Goal: Task Accomplishment & Management: Complete application form

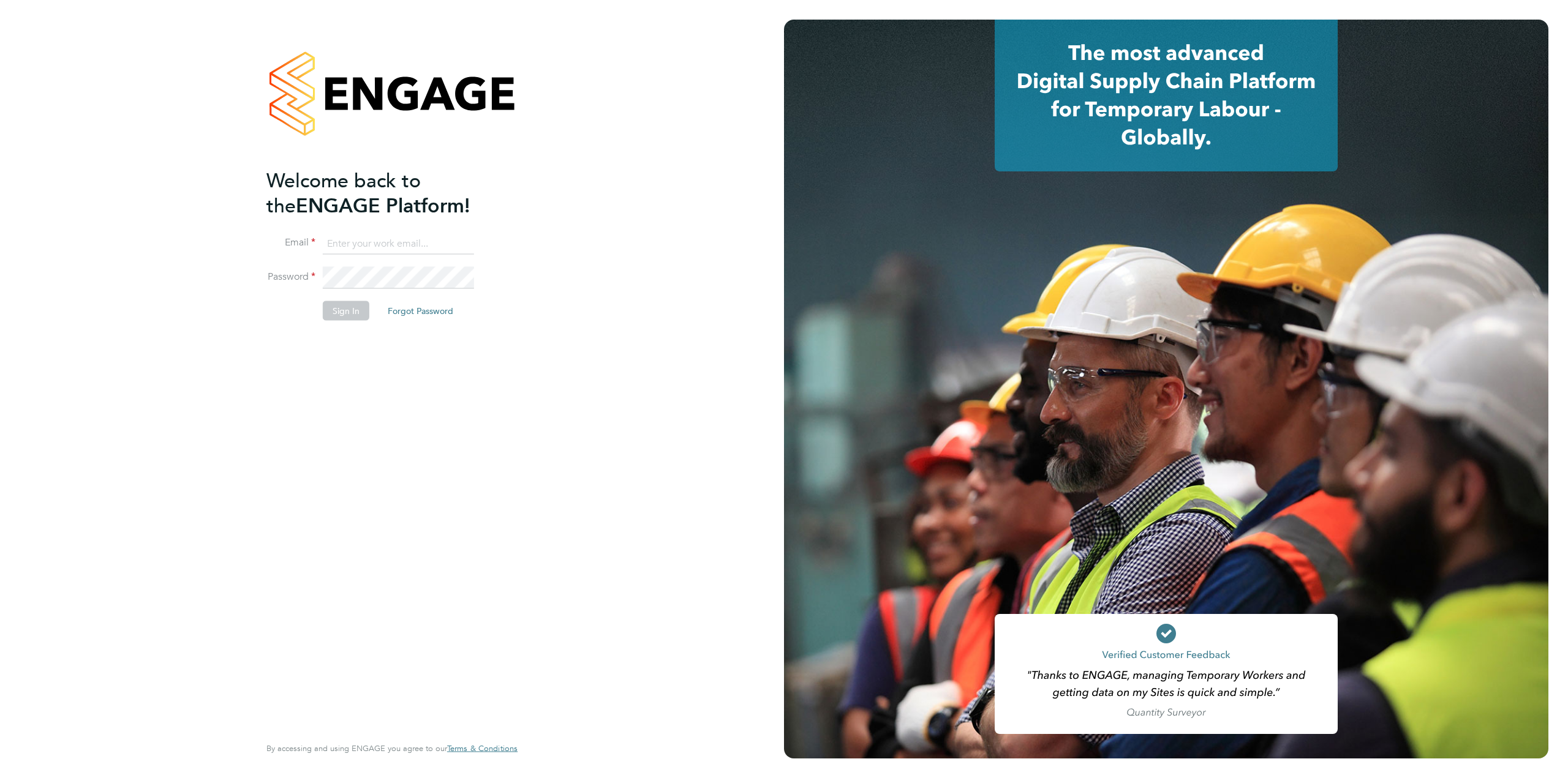
click at [370, 248] on input at bounding box center [399, 244] width 151 height 22
type input "james.davey@vistry.co.uk"
click at [341, 315] on button "Sign In" at bounding box center [346, 310] width 47 height 19
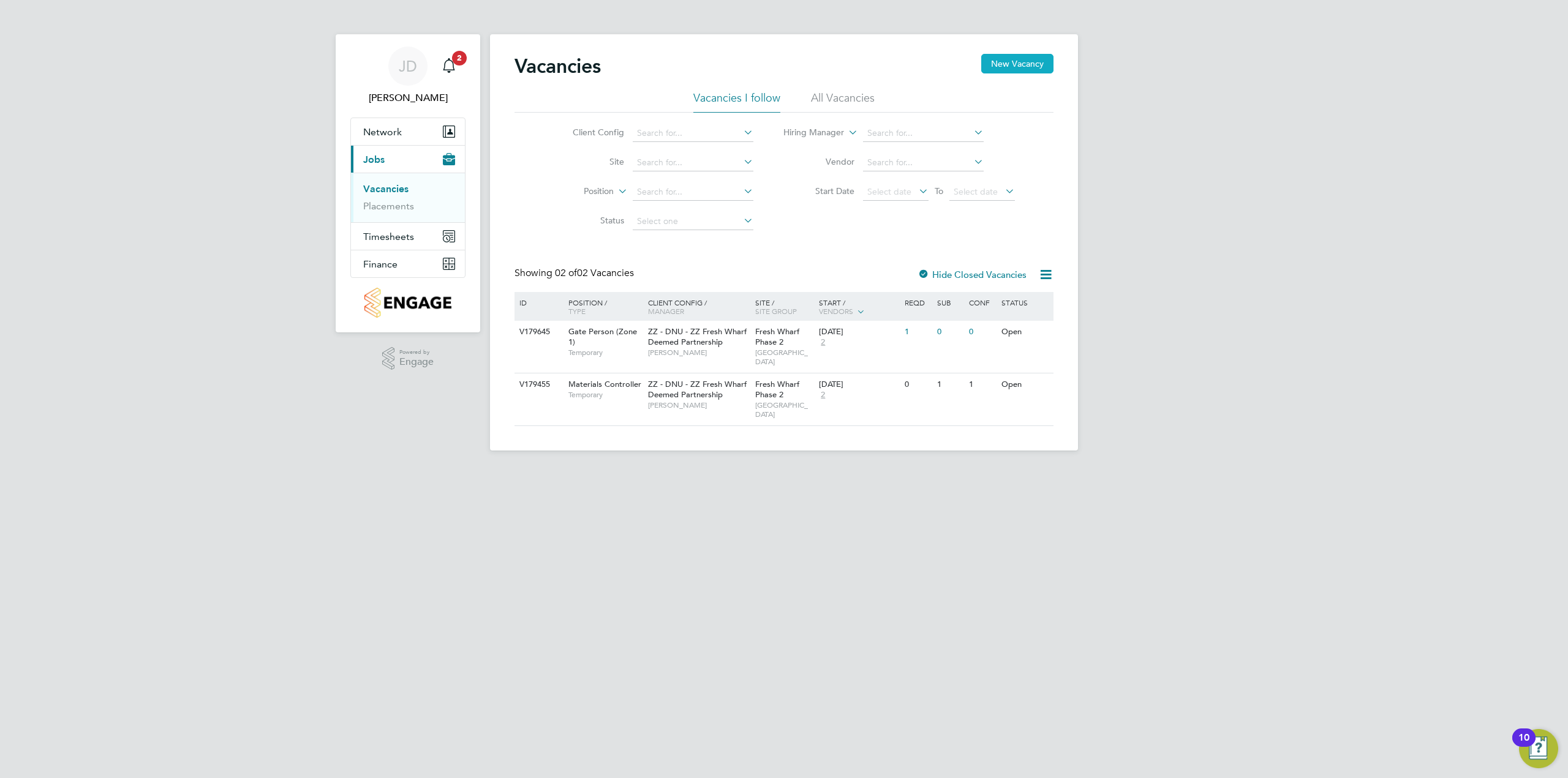
click at [1017, 61] on button "New Vacancy" at bounding box center [1017, 63] width 72 height 19
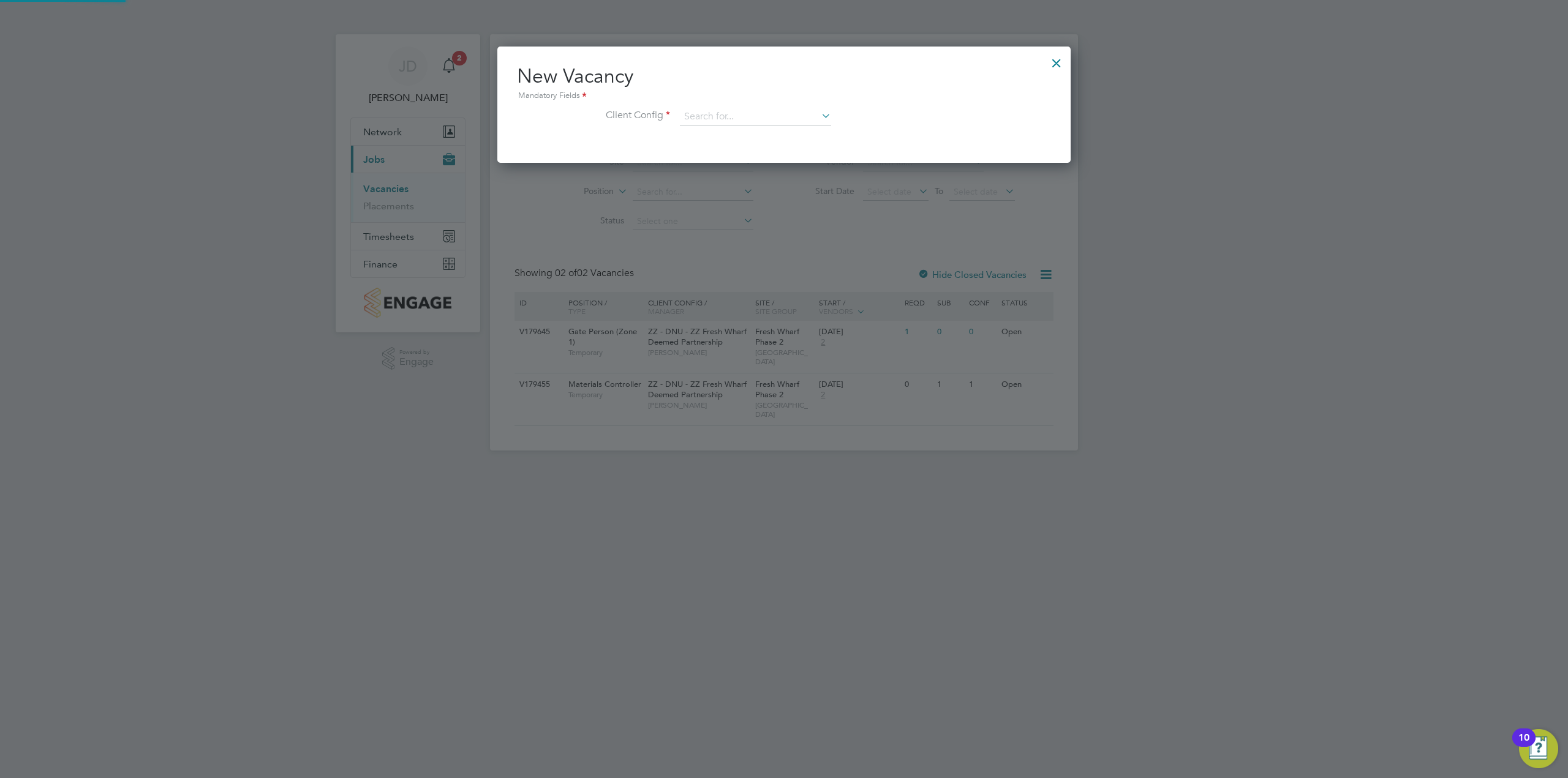
scroll to position [117, 574]
click at [760, 112] on input at bounding box center [755, 117] width 151 height 18
click at [776, 129] on li "ZZ - DNU - ZZ Fresh Wharf Deemed Partnership" at bounding box center [774, 134] width 191 height 16
type input "ZZ - DNU - ZZ Fresh Wharf Deemed Partnership"
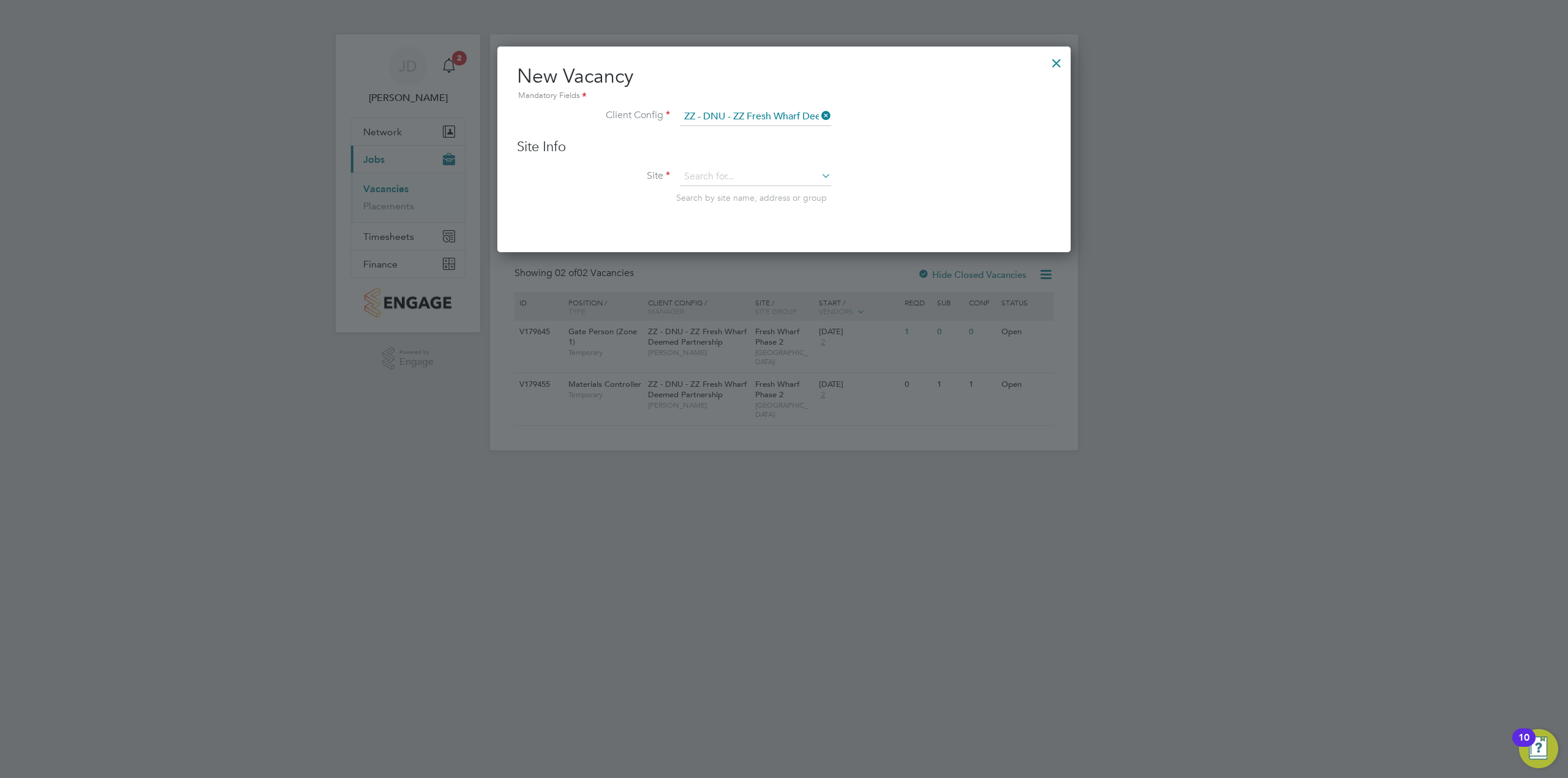
click at [819, 176] on icon at bounding box center [819, 175] width 0 height 17
click at [729, 192] on li "Fresh Wharf Phase 2" at bounding box center [755, 194] width 152 height 16
type input "Fresh Wharf Phase 2"
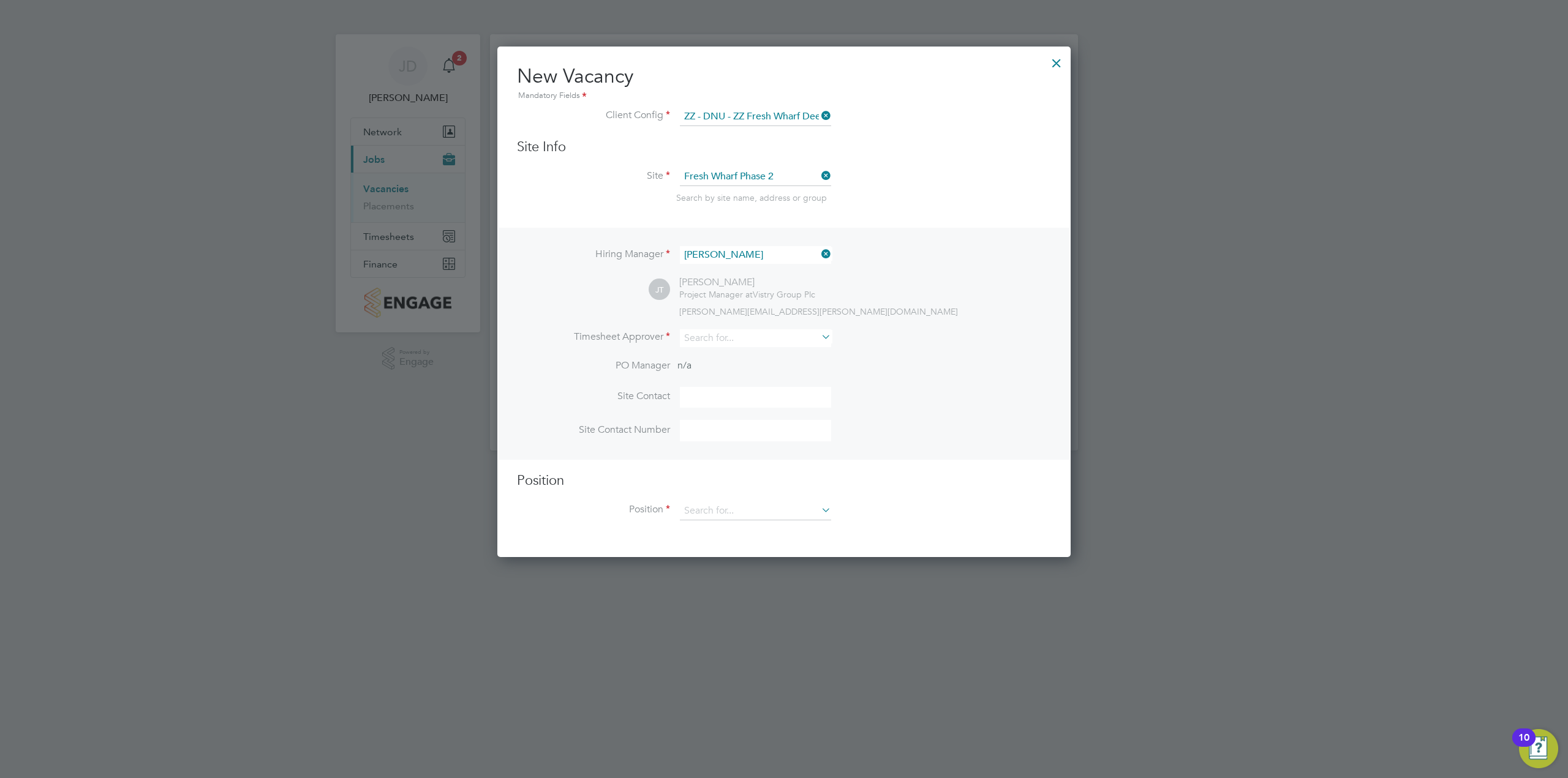
scroll to position [512, 574]
click at [819, 337] on icon at bounding box center [819, 337] width 0 height 17
click at [760, 337] on input at bounding box center [755, 337] width 151 height 17
click at [726, 353] on li "[PERSON_NAME]" at bounding box center [755, 356] width 152 height 16
type input "[PERSON_NAME]"
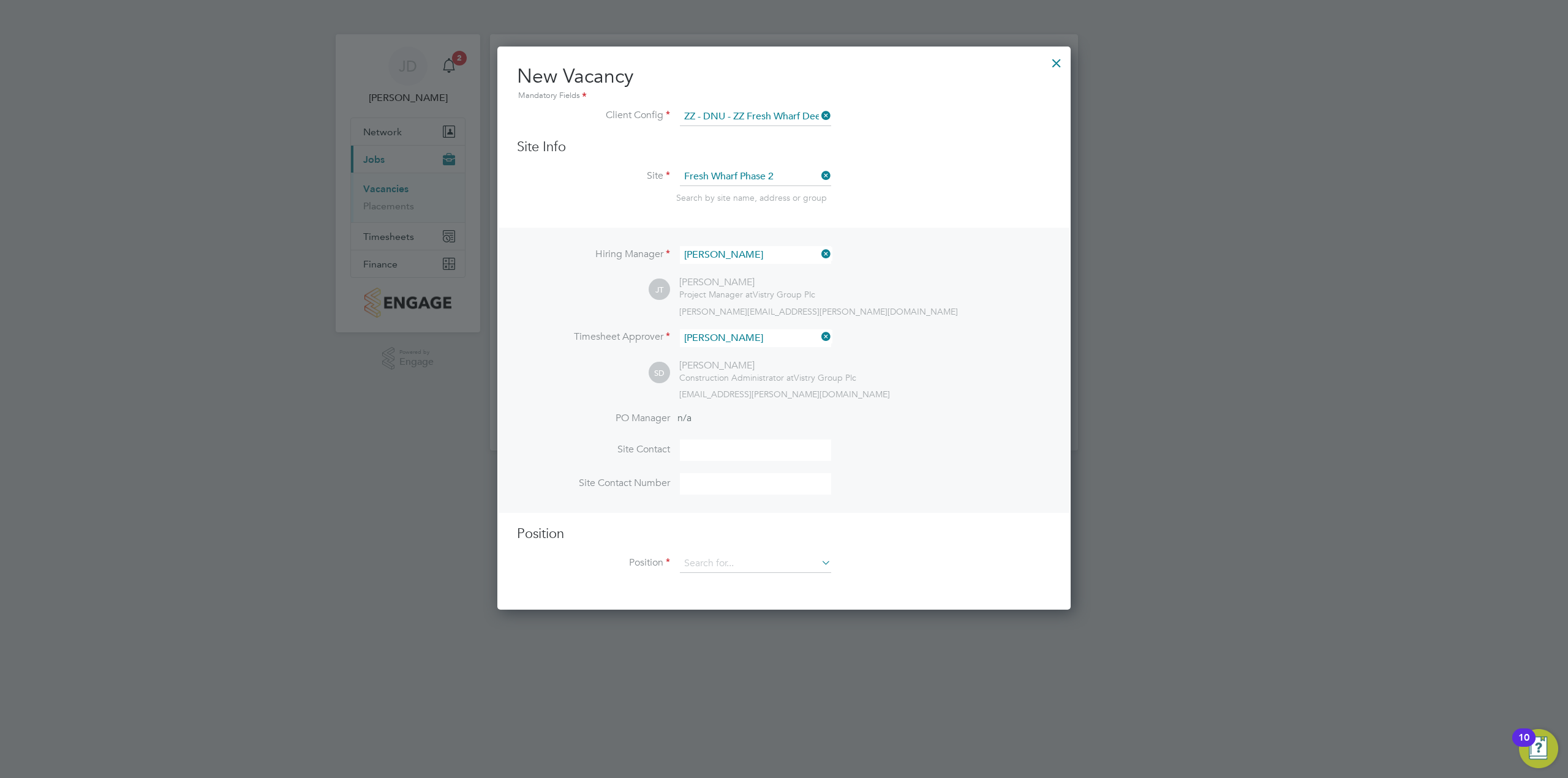
scroll to position [565, 574]
drag, startPoint x: 751, startPoint y: 454, endPoint x: 851, endPoint y: 452, distance: 100.0
click at [756, 454] on input at bounding box center [755, 451] width 151 height 22
type input "[PERSON_NAME]"
drag, startPoint x: 757, startPoint y: 484, endPoint x: 773, endPoint y: 485, distance: 16.0
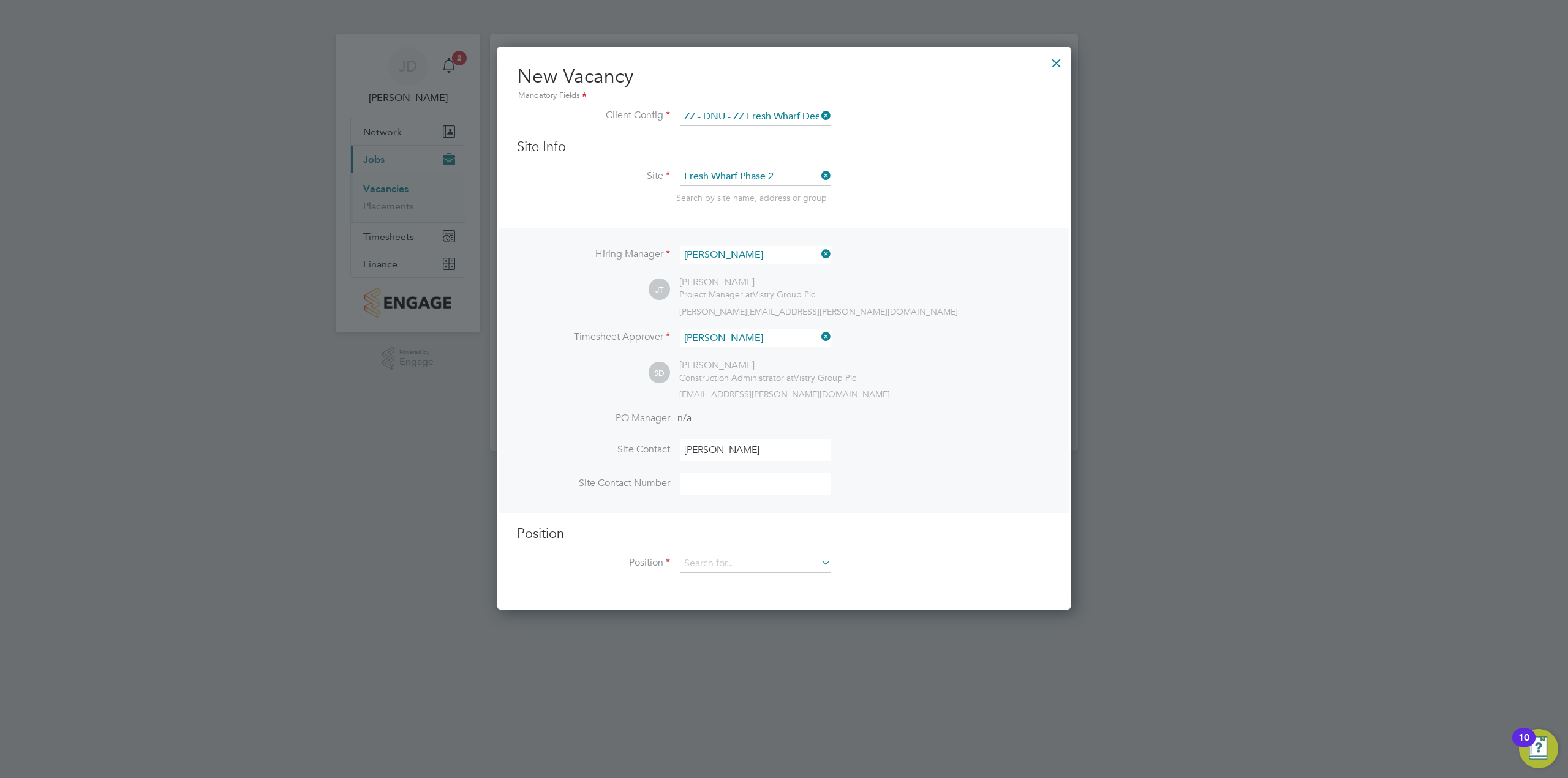
click at [757, 484] on input at bounding box center [755, 484] width 151 height 22
type input "07464491596"
click at [819, 565] on icon at bounding box center [819, 563] width 0 height 17
click at [728, 663] on li "Forklift Operator (Simcott)" at bounding box center [755, 666] width 152 height 16
type input "Forklift Operator (Simcott)"
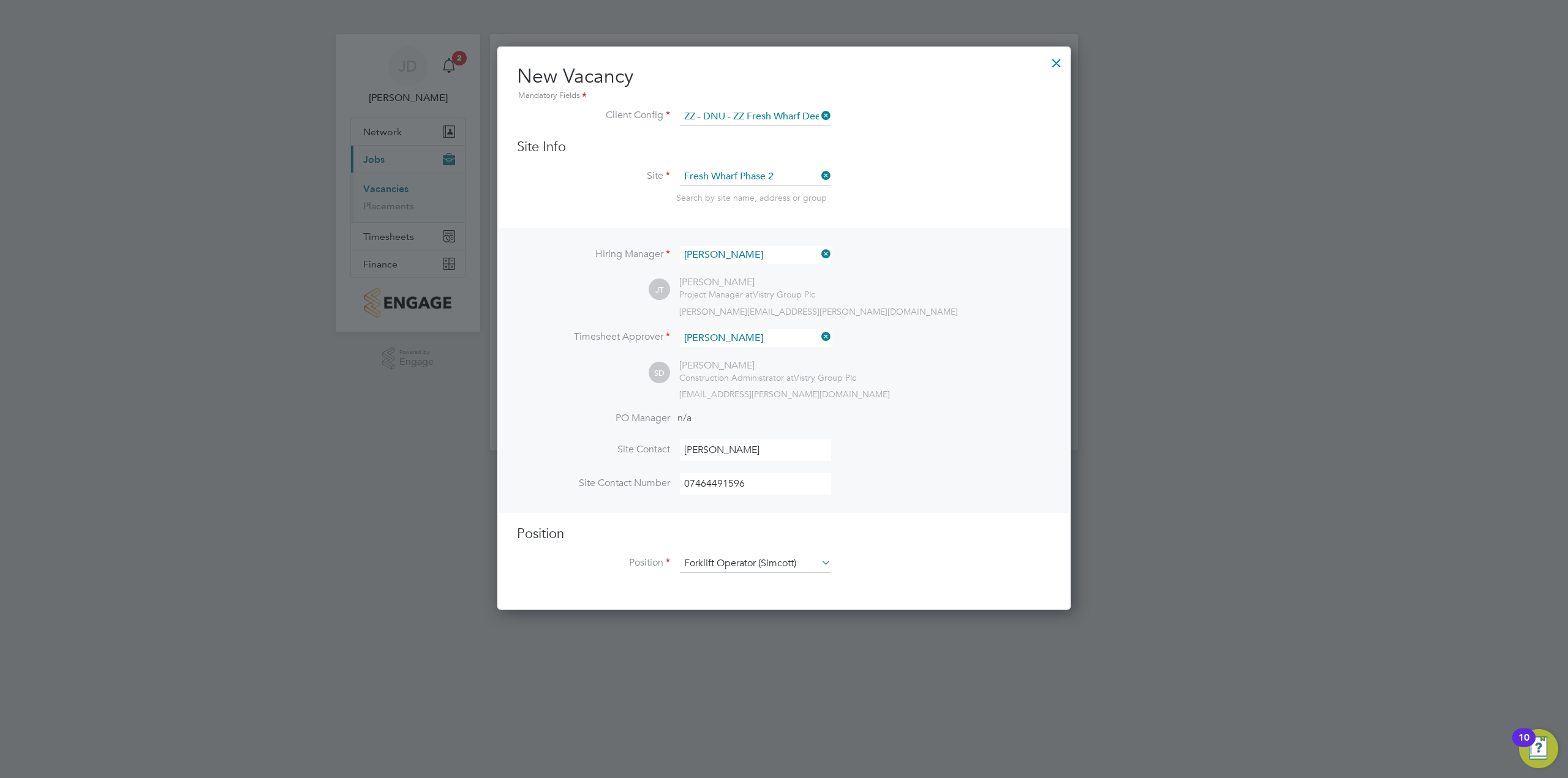
scroll to position [1766, 574]
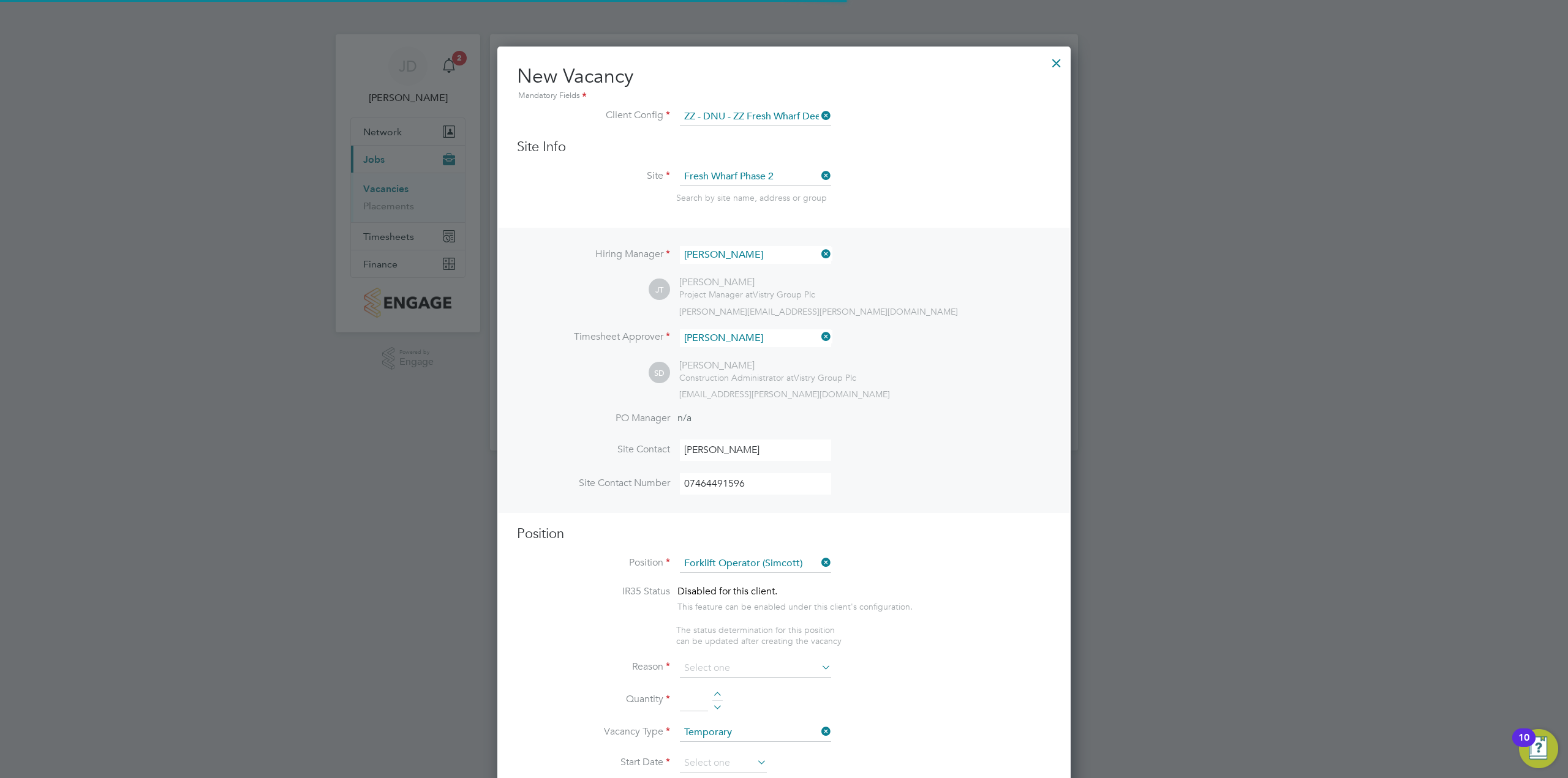
type textarea "- Operate construction machinery - Delivering large quantities of materials to …"
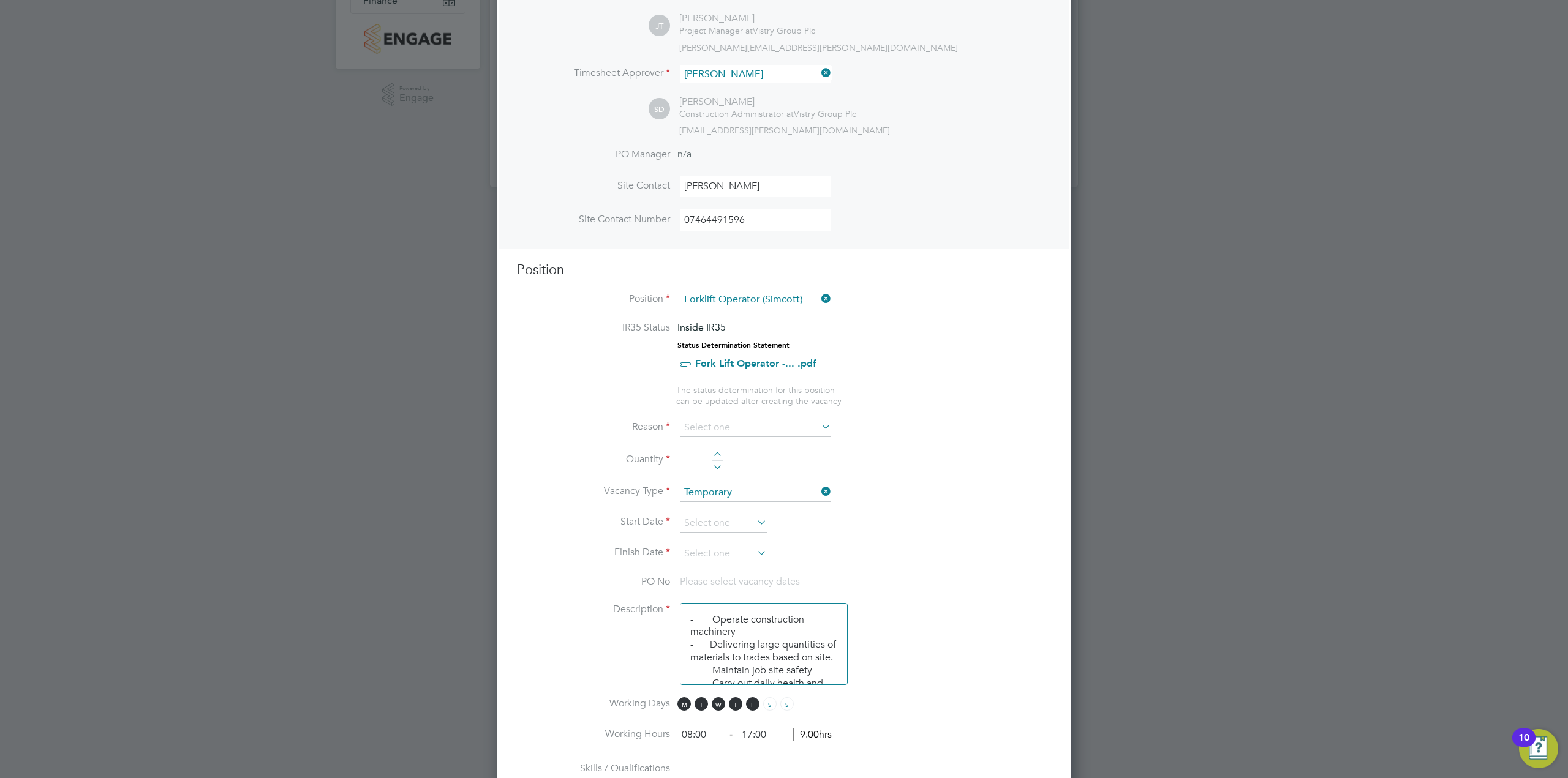
scroll to position [306, 0]
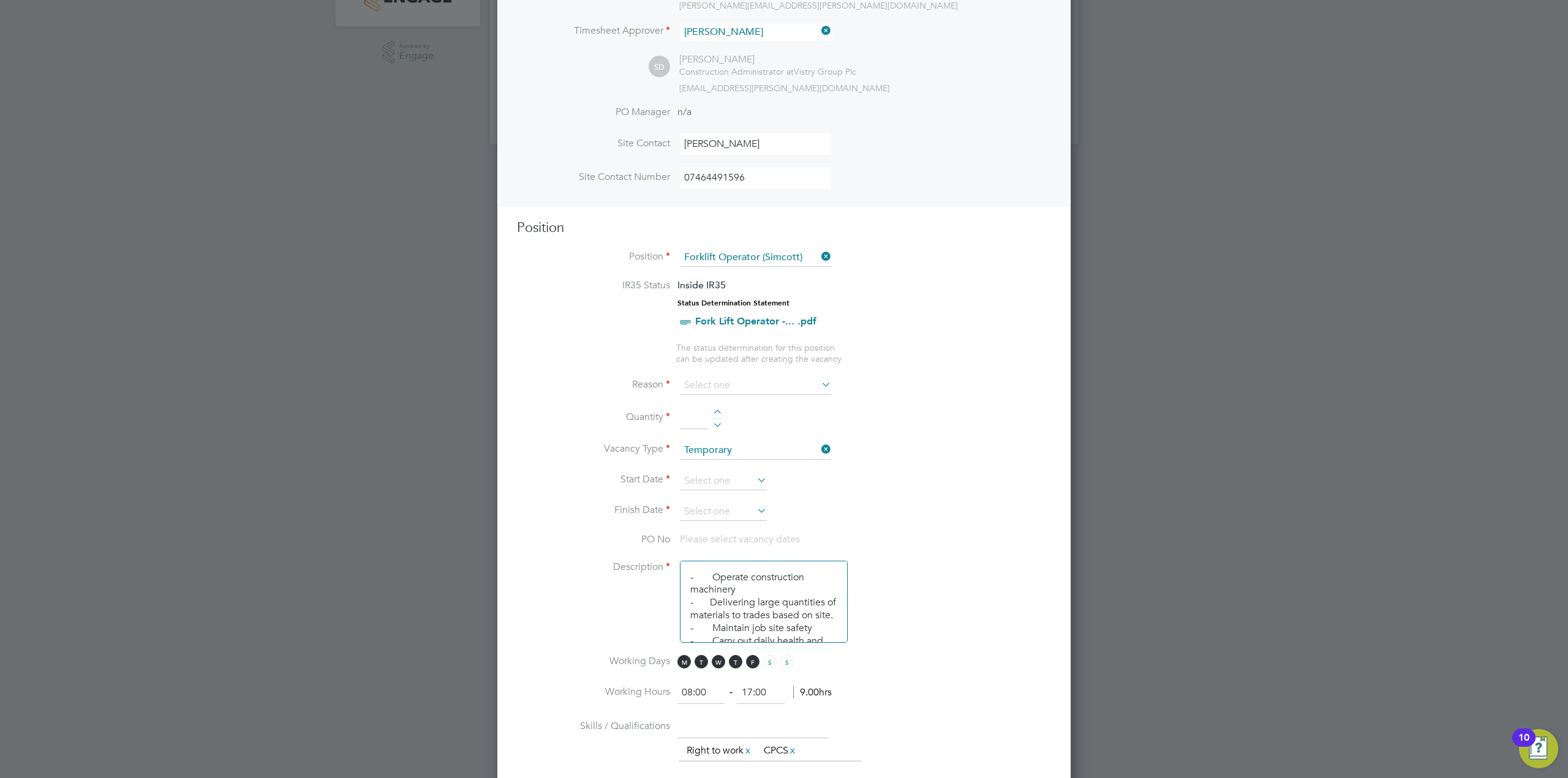
click at [819, 386] on icon at bounding box center [819, 384] width 0 height 17
click at [819, 381] on icon at bounding box center [819, 384] width 0 height 17
click at [744, 386] on input at bounding box center [755, 386] width 151 height 18
click at [712, 502] on li "Vacant Role" at bounding box center [755, 499] width 152 height 16
type input "Vacant Role"
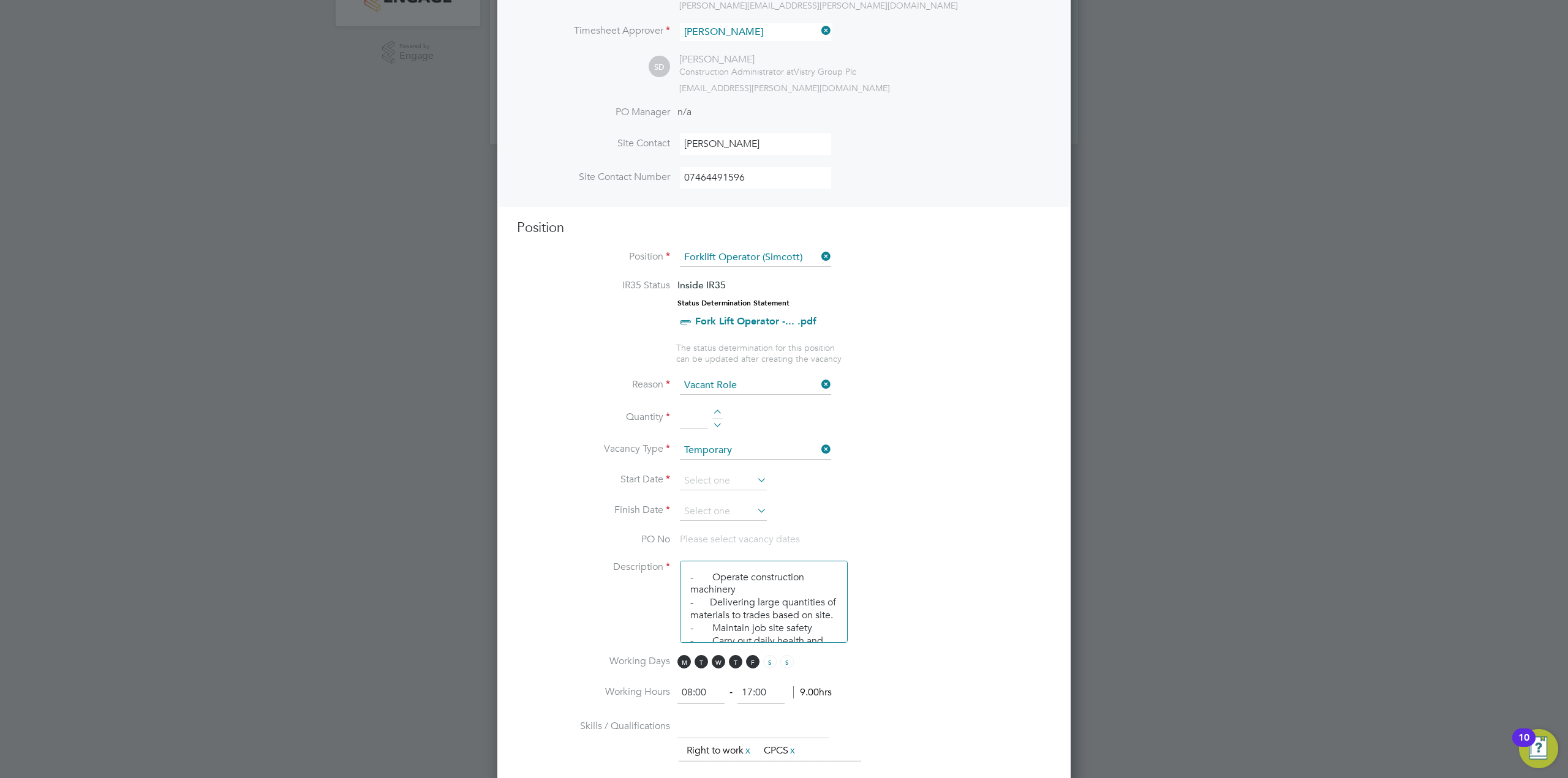
click at [717, 409] on li "Quantity" at bounding box center [784, 425] width 535 height 35
click at [715, 411] on div at bounding box center [717, 413] width 10 height 8
type input "1"
click at [754, 483] on icon at bounding box center [754, 480] width 0 height 17
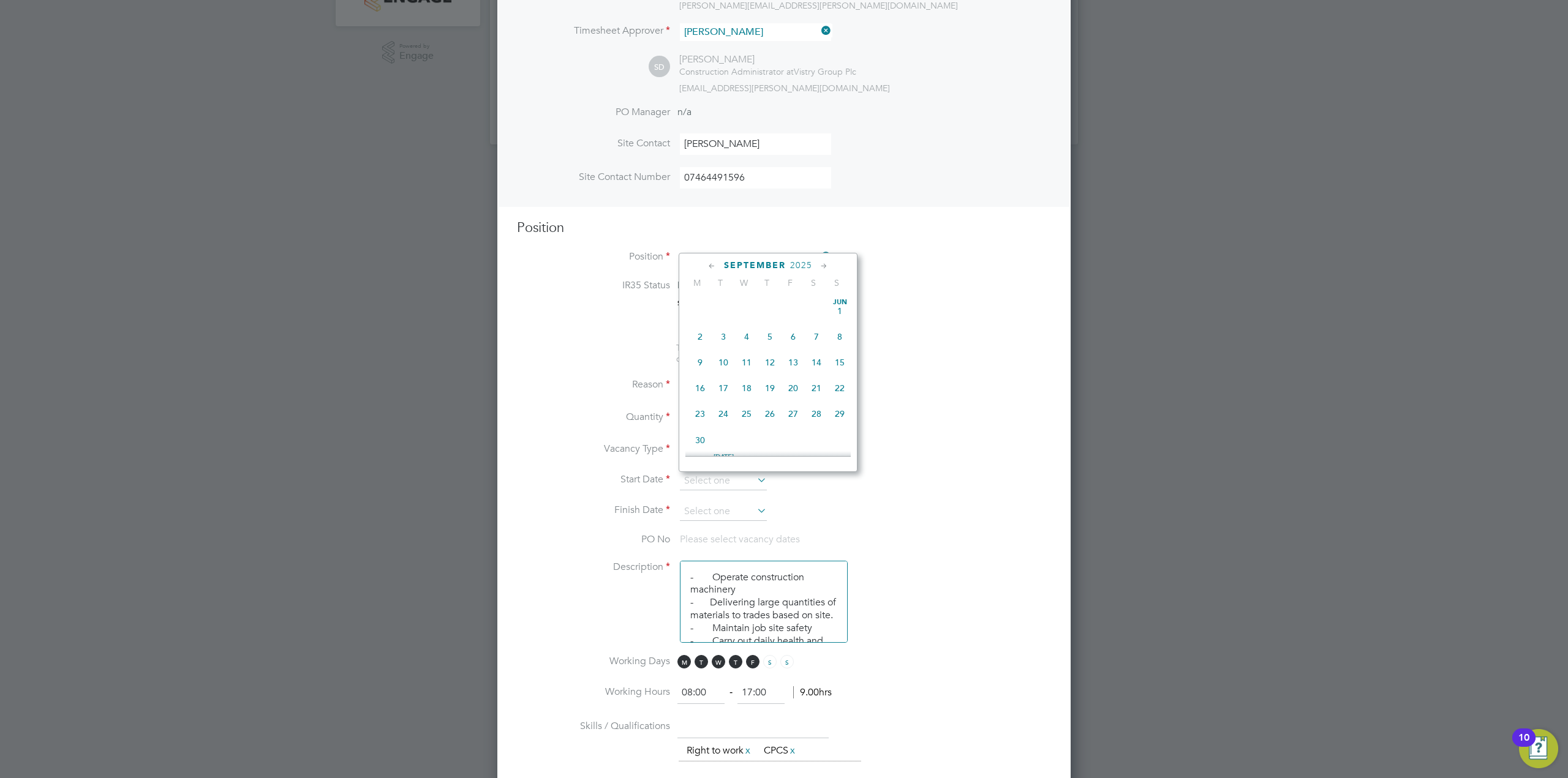
scroll to position [371, 0]
click at [723, 336] on span "26" at bounding box center [723, 327] width 24 height 24
type input "[DATE]"
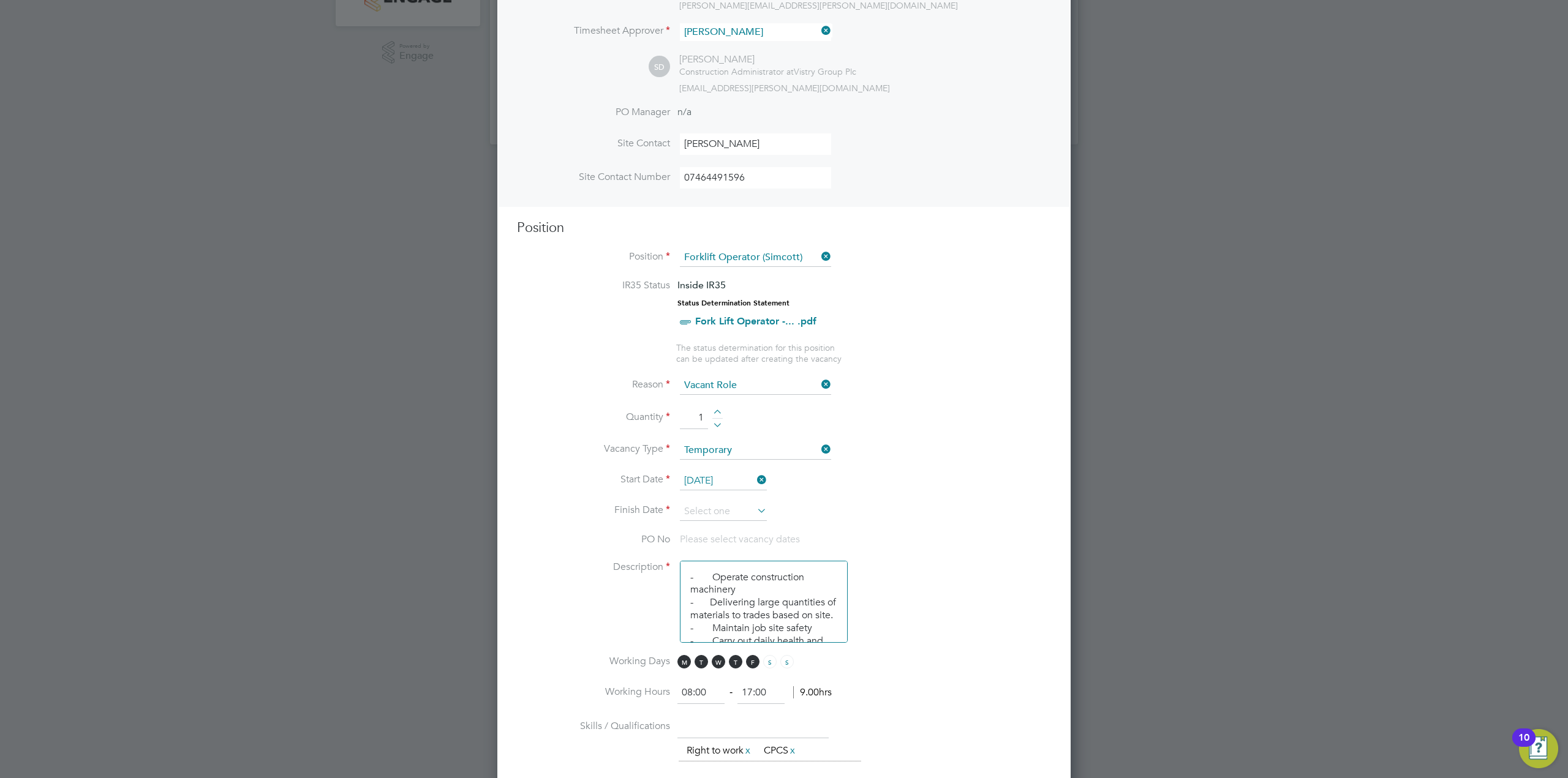
click at [754, 511] on icon at bounding box center [754, 511] width 0 height 17
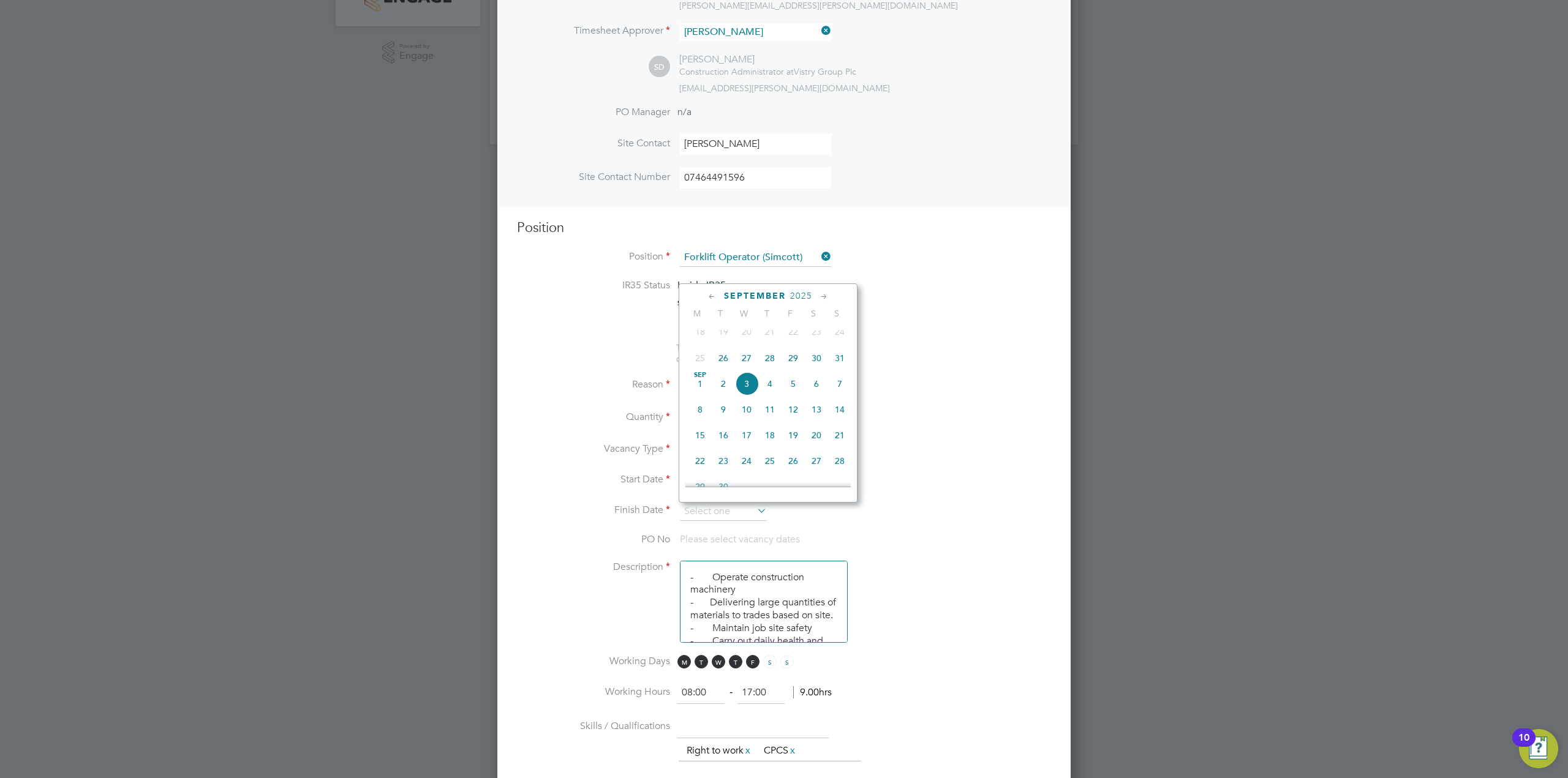
click at [825, 295] on icon at bounding box center [824, 296] width 12 height 14
click at [823, 294] on icon at bounding box center [824, 296] width 12 height 14
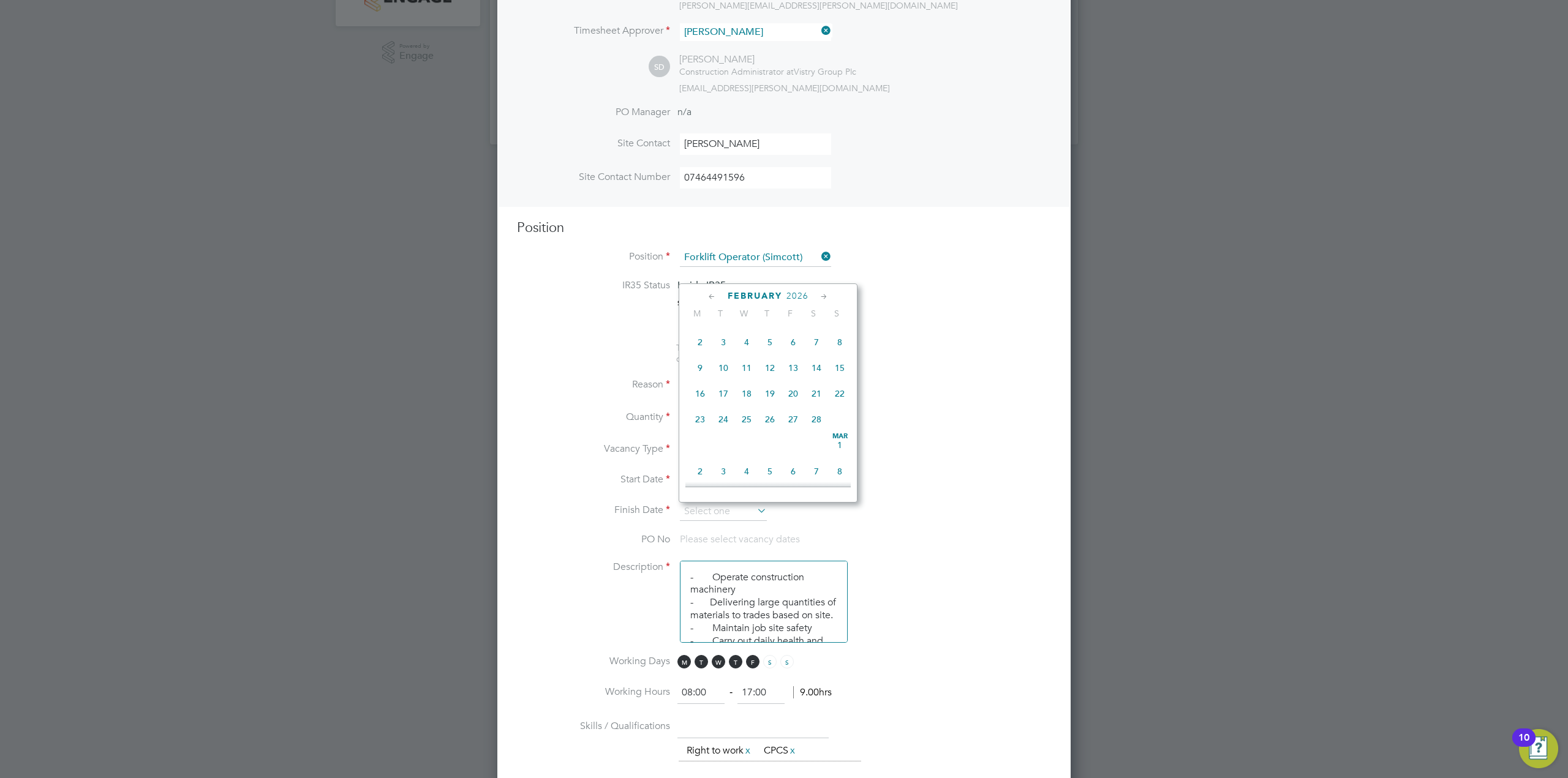
click at [823, 294] on icon at bounding box center [824, 296] width 12 height 14
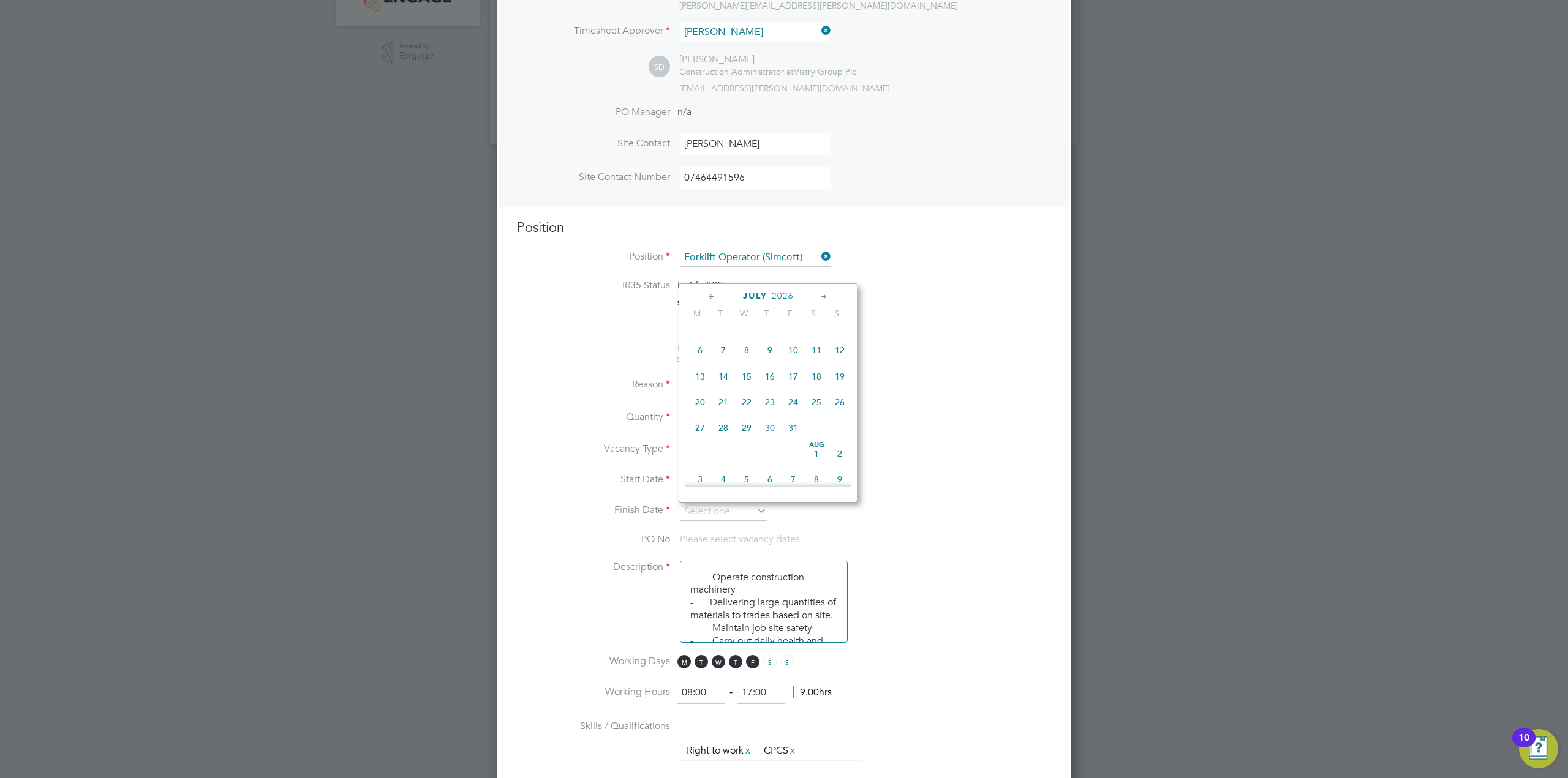
click at [823, 294] on icon at bounding box center [824, 296] width 12 height 14
click at [728, 412] on span "25" at bounding box center [723, 400] width 24 height 24
type input "[DATE]"
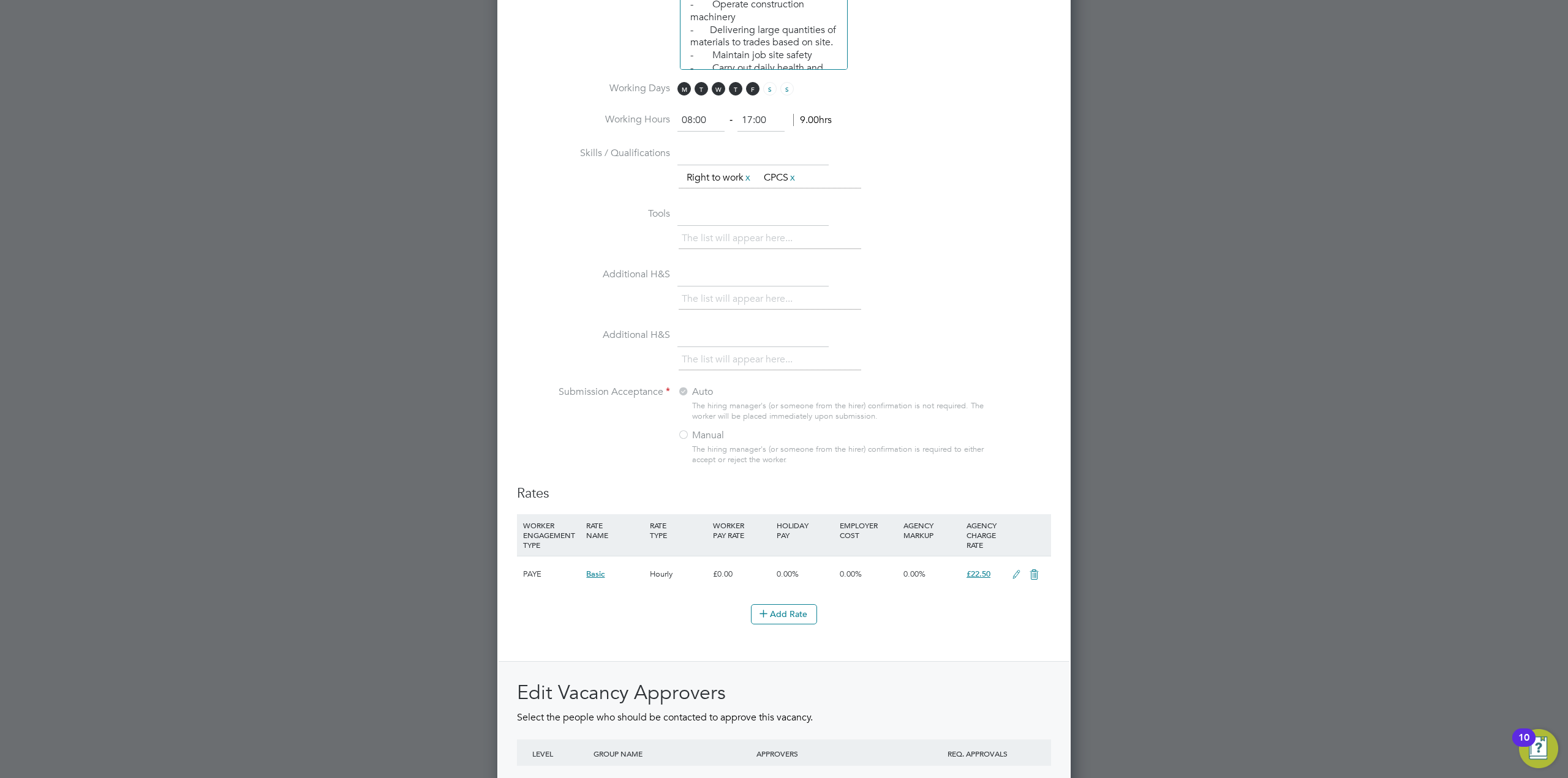
scroll to position [1138, 0]
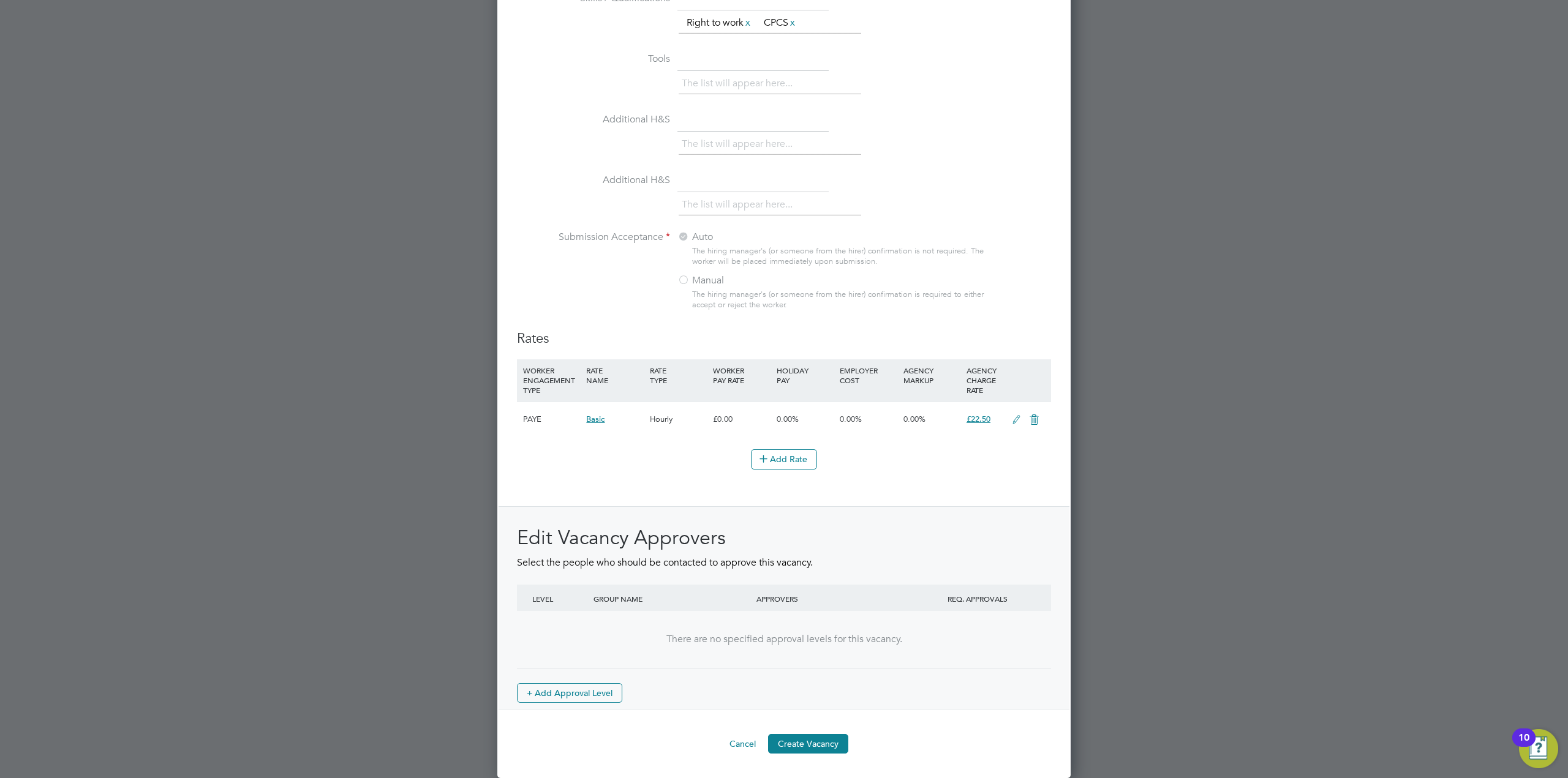
click at [1015, 420] on icon at bounding box center [1016, 420] width 16 height 10
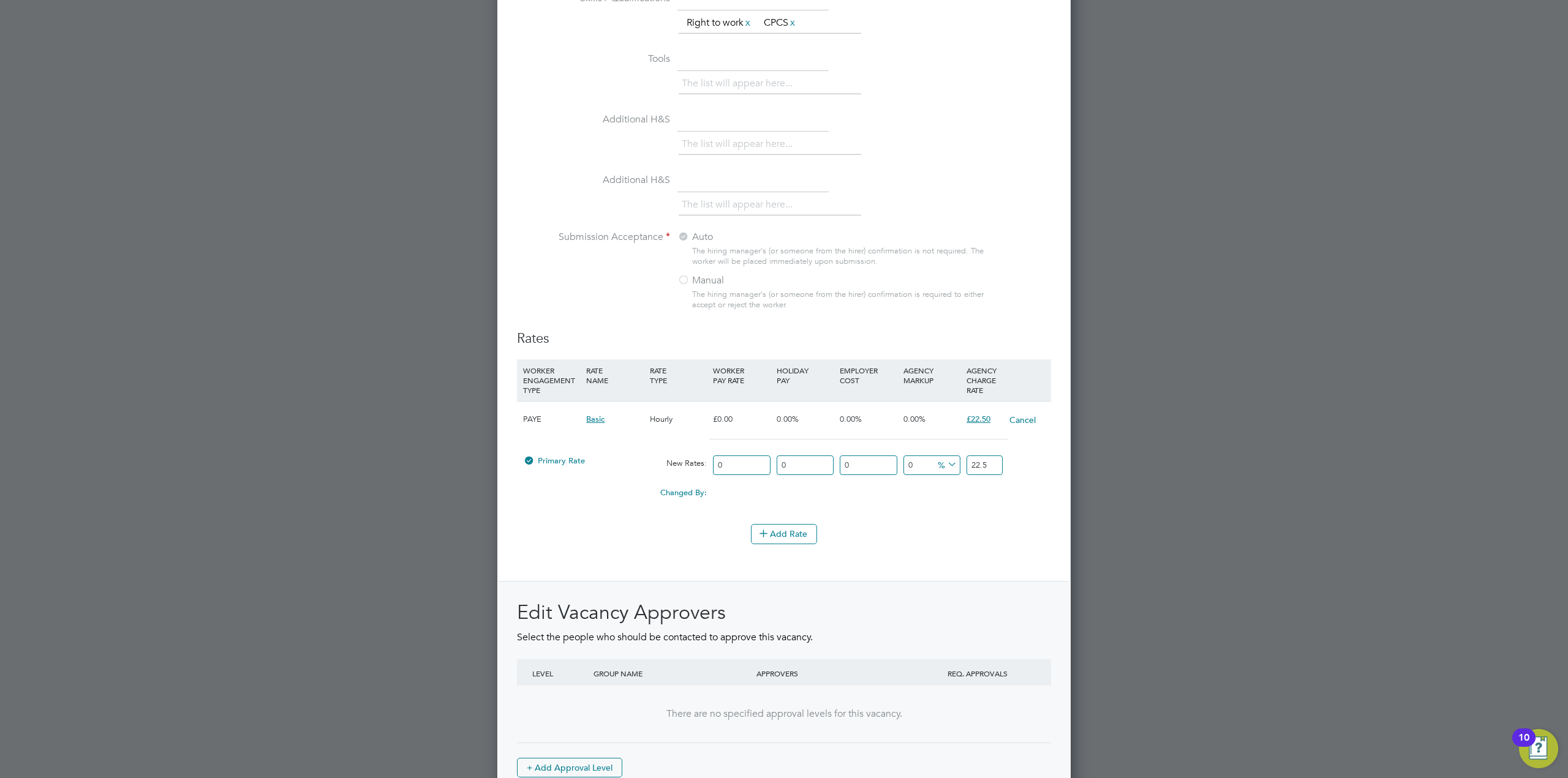
scroll to position [1946, 574]
click at [987, 465] on input "22.5" at bounding box center [985, 466] width 36 height 20
type input "2"
type input "23.78"
click at [943, 526] on div "Add Rate" at bounding box center [784, 534] width 535 height 19
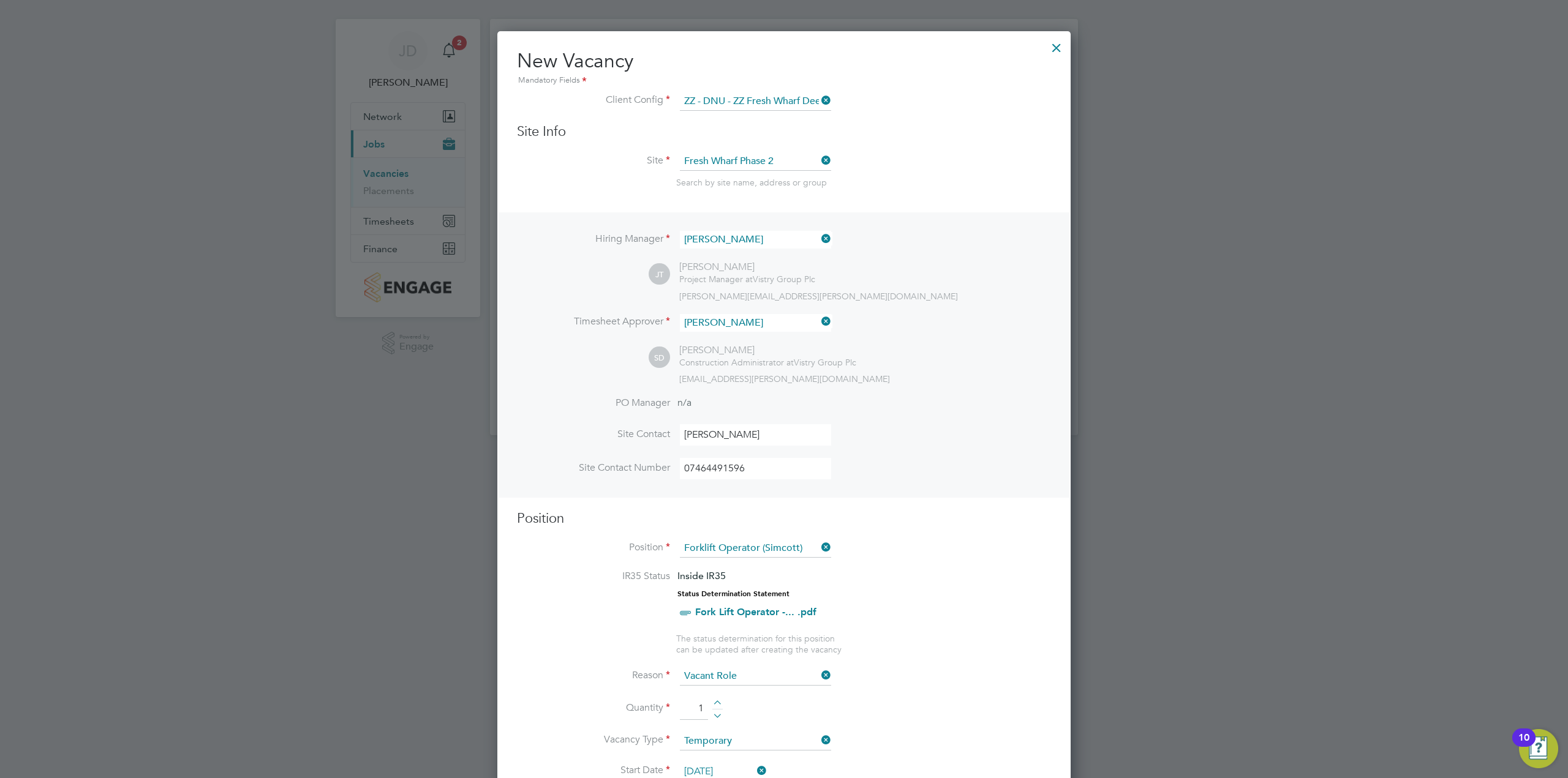
scroll to position [0, 0]
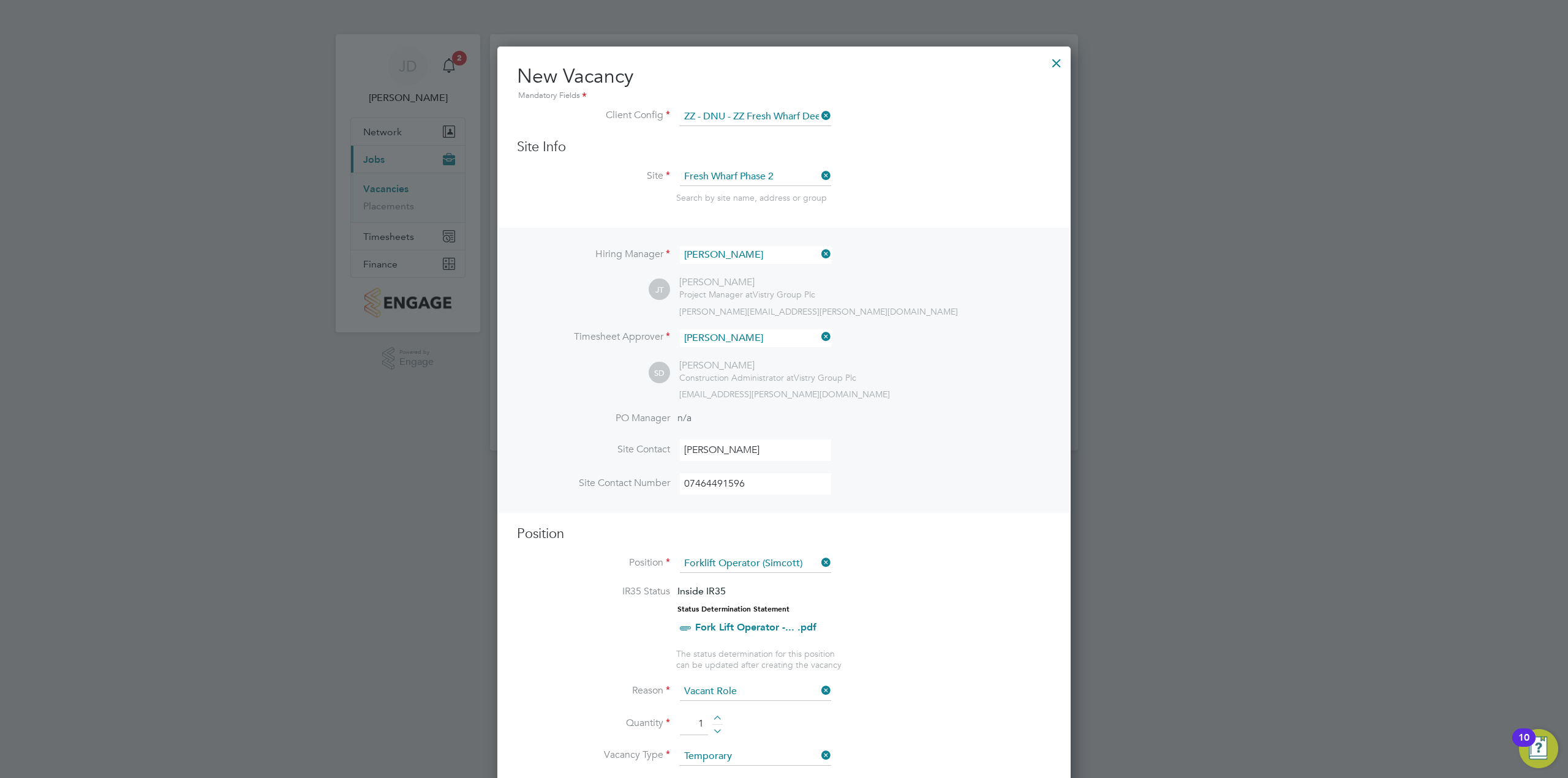
click at [1057, 62] on div at bounding box center [1056, 60] width 22 height 22
